Goal: Find specific page/section: Find specific page/section

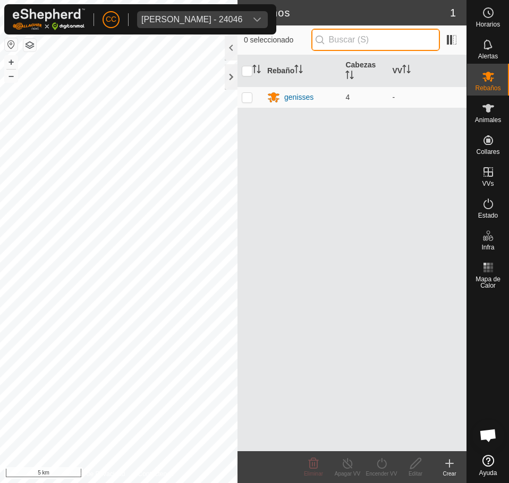
click at [343, 41] on input "text" at bounding box center [375, 40] width 129 height 22
click at [219, 16] on div "[PERSON_NAME] - 24046" at bounding box center [191, 19] width 101 height 8
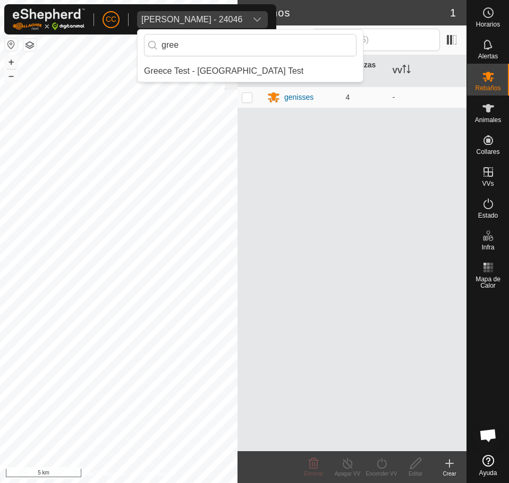
type input "gree"
click at [213, 67] on li "Greece Test - [GEOGRAPHIC_DATA] Test" at bounding box center [250, 71] width 225 height 21
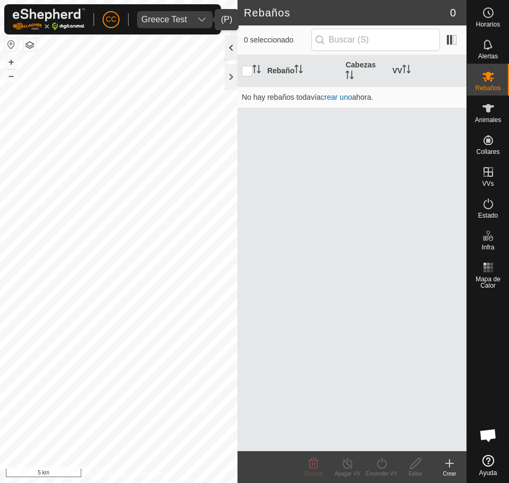
click at [230, 48] on div at bounding box center [231, 47] width 13 height 25
click at [491, 112] on icon at bounding box center [488, 108] width 13 height 13
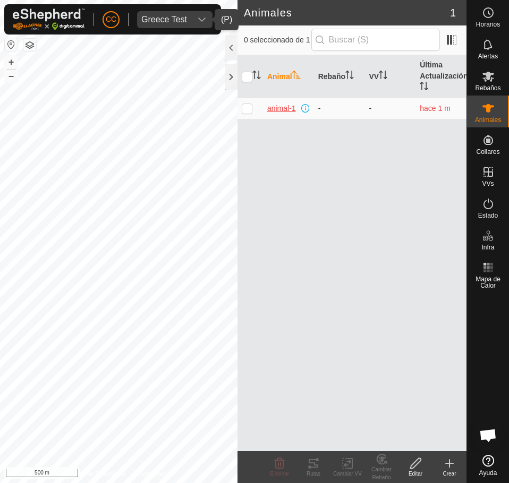
click at [283, 110] on span "animal-1" at bounding box center [281, 108] width 29 height 11
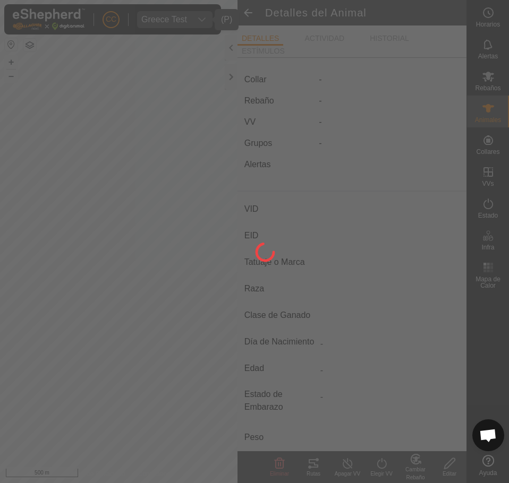
type input "animal-1"
type input "-"
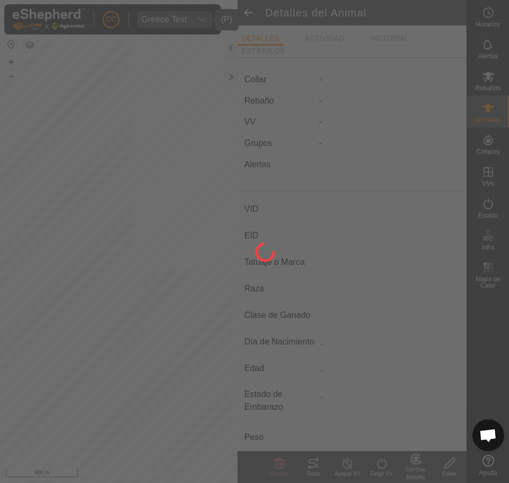
type input "0 kg"
type input "-"
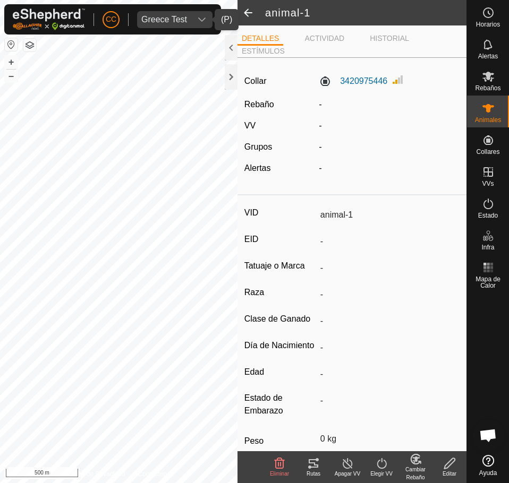
scroll to position [83, 0]
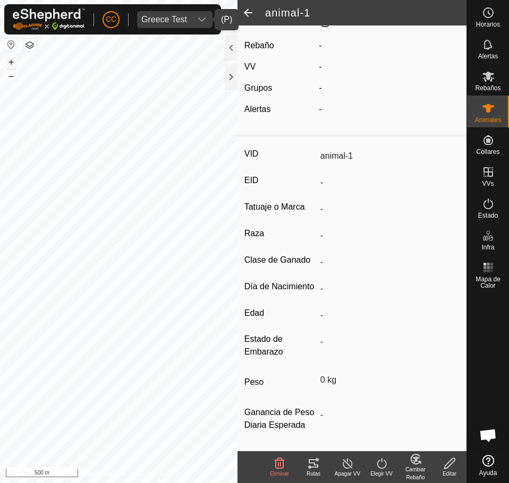
click at [313, 467] on icon at bounding box center [314, 463] width 10 height 8
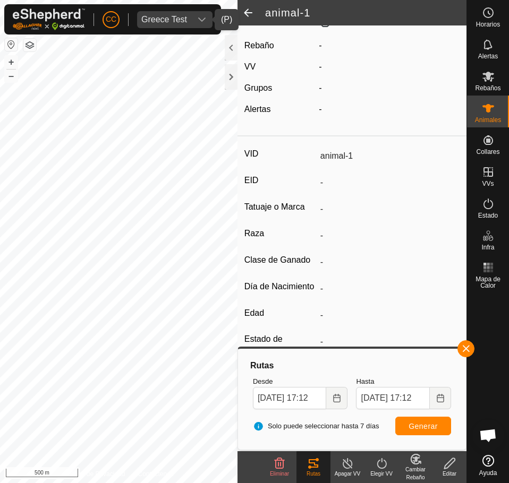
scroll to position [0, 0]
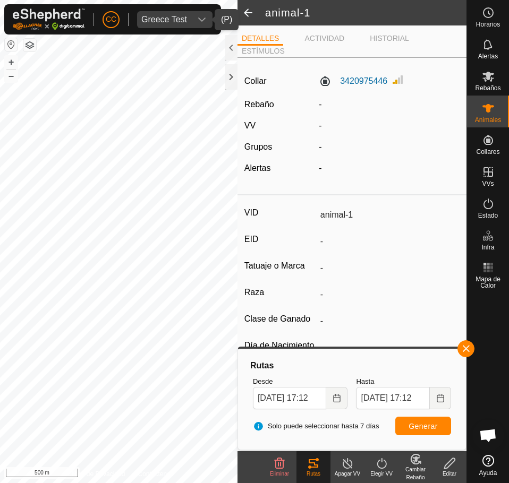
click at [363, 74] on div "3420975446" at bounding box center [388, 81] width 149 height 16
click at [361, 80] on label "3420975446" at bounding box center [353, 81] width 69 height 13
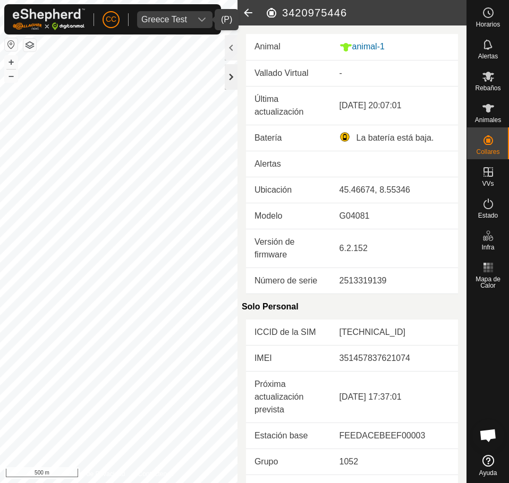
click at [234, 84] on div at bounding box center [231, 76] width 13 height 25
